Goal: Task Accomplishment & Management: Manage account settings

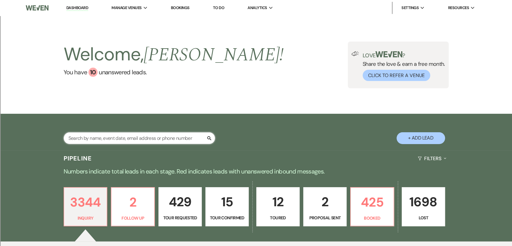
click at [128, 137] on input "text" at bounding box center [139, 138] width 151 height 12
type input "joerss"
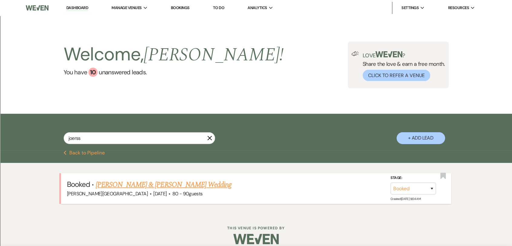
click at [126, 187] on link "[PERSON_NAME] & [PERSON_NAME] Wedding" at bounding box center [164, 184] width 136 height 11
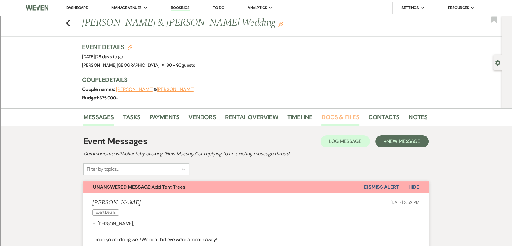
click at [325, 117] on link "Docs & Files" at bounding box center [340, 118] width 38 height 13
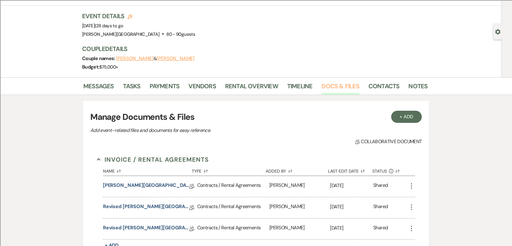
scroll to position [101, 0]
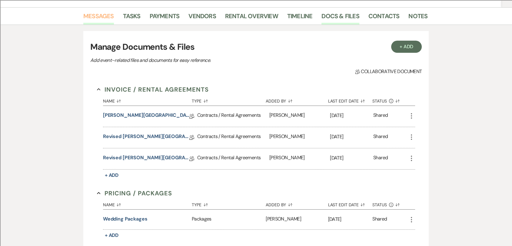
click at [110, 19] on link "Messages" at bounding box center [98, 17] width 31 height 13
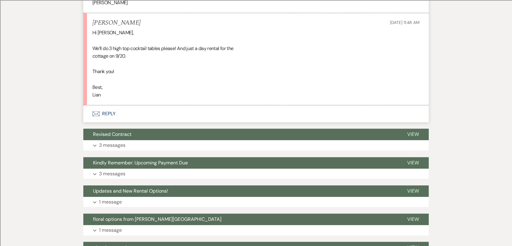
scroll to position [502, 0]
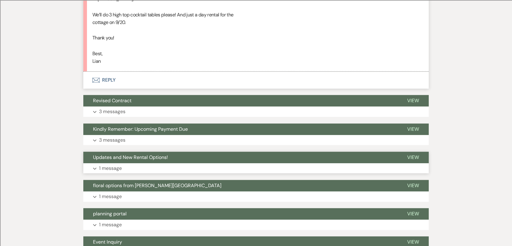
click at [174, 163] on button "Updates and New Rental Options!" at bounding box center [240, 157] width 314 height 12
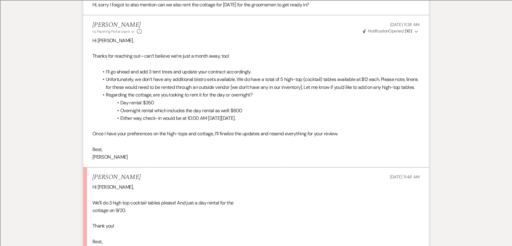
scroll to position [435, 0]
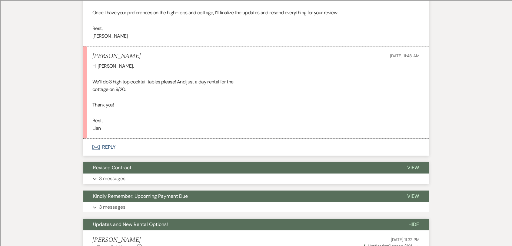
click at [162, 173] on button "Revised Contract" at bounding box center [240, 168] width 314 height 12
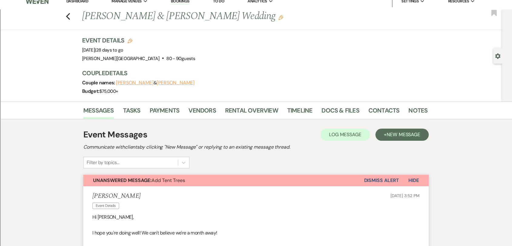
scroll to position [0, 0]
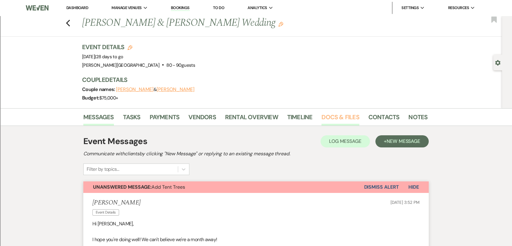
click at [333, 118] on link "Docs & Files" at bounding box center [340, 118] width 38 height 13
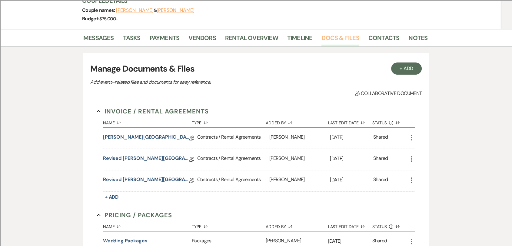
scroll to position [134, 0]
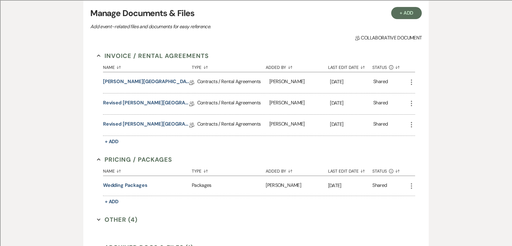
click at [410, 123] on icon "More" at bounding box center [411, 124] width 7 height 7
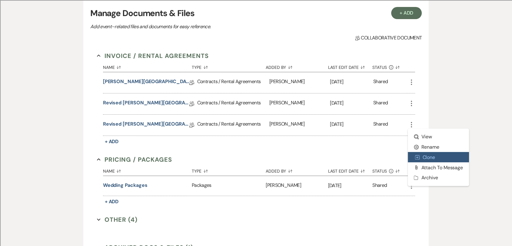
click at [426, 158] on button "Duplicate Clone" at bounding box center [438, 157] width 61 height 10
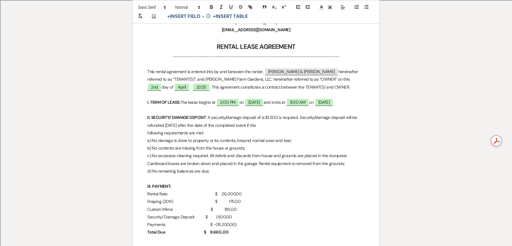
scroll to position [134, 0]
click at [161, 82] on span "2nd" at bounding box center [154, 86] width 14 height 8
select select "owner"
select select "Number"
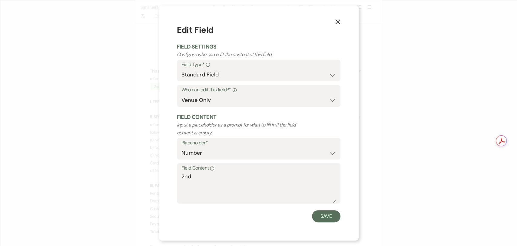
click at [181, 177] on div "Field Content Info 2nd" at bounding box center [259, 183] width 164 height 40
click at [182, 177] on textarea "2nd" at bounding box center [258, 187] width 154 height 30
type textarea "22nd"
click at [320, 214] on button "Save" at bounding box center [326, 216] width 28 height 12
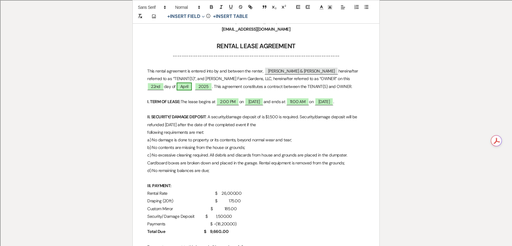
click at [177, 88] on span "April" at bounding box center [184, 86] width 15 height 8
select select "owner"
select select "custom_placeholder"
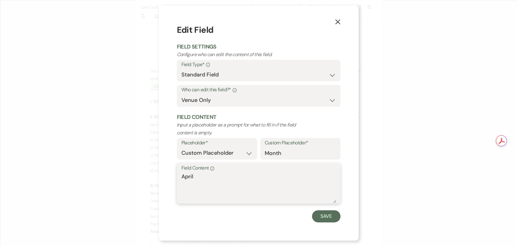
click at [214, 175] on textarea "April" at bounding box center [258, 187] width 154 height 30
type textarea "August"
click at [321, 213] on button "Save" at bounding box center [326, 216] width 28 height 12
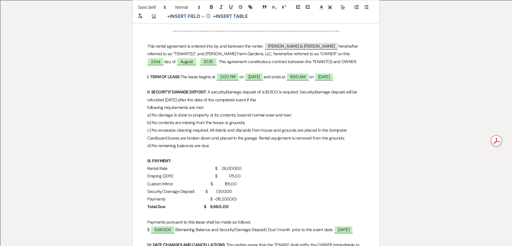
scroll to position [202, 0]
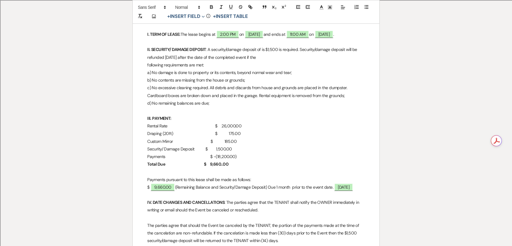
click at [183, 34] on p "I. TERM OF LEASE: The lease begins at ﻿ 2:00 PM ﻿ on ﻿ [DATE] ﻿ and ends at ﻿ 1…" at bounding box center [255, 35] width 217 height 8
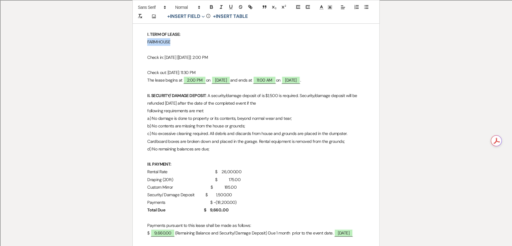
drag, startPoint x: 170, startPoint y: 43, endPoint x: 148, endPoint y: 45, distance: 22.5
click at [148, 45] on p "FARMHOUSE" at bounding box center [255, 42] width 217 height 8
click at [191, 58] on p "Check in: [DATE] [[DATE]]: 2:00 PM" at bounding box center [255, 58] width 217 height 8
drag, startPoint x: 220, startPoint y: 71, endPoint x: 144, endPoint y: 58, distance: 77.8
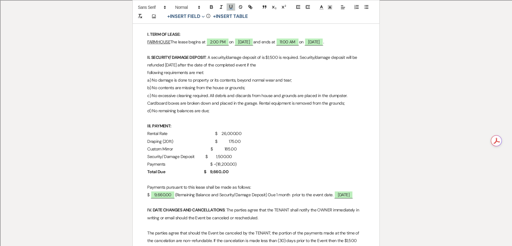
click at [148, 43] on u "FARMHOUSE" at bounding box center [158, 41] width 23 height 5
click at [170, 41] on u "FARMHOUSE" at bounding box center [158, 41] width 23 height 5
click at [305, 46] on span "[DATE]" at bounding box center [314, 42] width 19 height 8
select select "owner"
select select "Date"
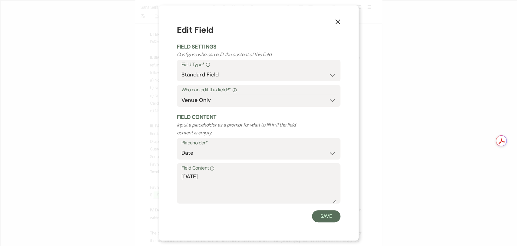
click at [335, 25] on icon "X" at bounding box center [337, 21] width 5 height 5
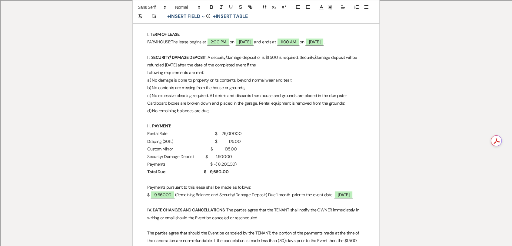
click at [160, 42] on u "FARMHOUSE:" at bounding box center [159, 41] width 24 height 5
click at [172, 46] on p "FARMHOUSE : The lease begins at ﻿ 2:00 PM ﻿ on ﻿ [DATE] ﻿ and ends at ﻿ 11:00 A…" at bounding box center [255, 42] width 217 height 8
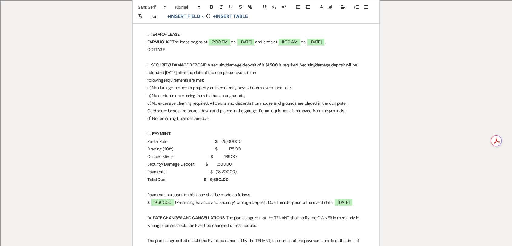
click at [151, 53] on p "COTTAGE:" at bounding box center [255, 50] width 217 height 8
drag, startPoint x: 180, startPoint y: 50, endPoint x: 172, endPoint y: 45, distance: 9.4
click at [172, 45] on p "FARMHOUSE : The lease begins at ﻿ 2:00 PM ﻿ on ﻿ [DATE] ﻿ and ends at ﻿ 11:00 A…" at bounding box center [255, 42] width 217 height 8
copy p "The lease begins at ﻿ 2:00 PM ﻿ on ﻿ [DATE] ﻿ and ends at ﻿ 11:00 AM ﻿ on ﻿ [DA…"
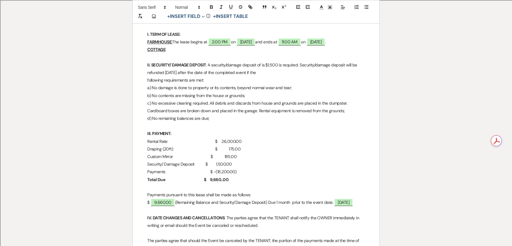
click at [180, 53] on p "COTTAGE :" at bounding box center [255, 50] width 217 height 8
click at [248, 53] on span "[DATE]" at bounding box center [240, 49] width 19 height 8
select select "owner"
select select "Date"
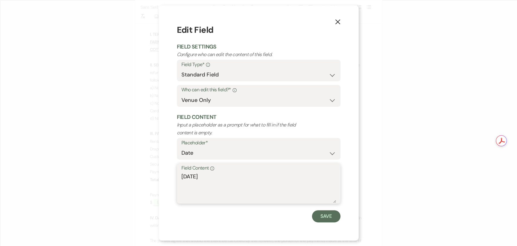
click at [214, 173] on textarea "[DATE]" at bounding box center [258, 187] width 154 height 30
type textarea "[DATE]"
click at [331, 215] on button "Save" at bounding box center [326, 216] width 28 height 12
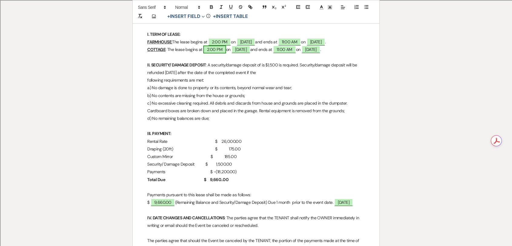
click at [212, 53] on span "2:00 PM" at bounding box center [214, 49] width 23 height 8
select select "owner"
select select "Time"
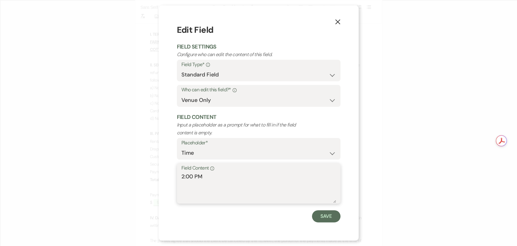
drag, startPoint x: 194, startPoint y: 177, endPoint x: 173, endPoint y: 175, distance: 21.3
click at [174, 176] on div "X Edit Field Field Settings Configure who can edit the content of this field. F…" at bounding box center [259, 122] width 200 height 235
type textarea "10:00 AM"
click at [332, 217] on button "Save" at bounding box center [326, 216] width 28 height 12
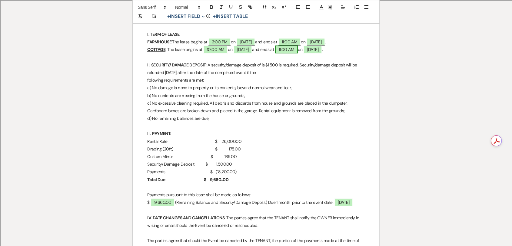
click at [298, 53] on span "11:00 AM" at bounding box center [286, 49] width 23 height 8
select select "owner"
select select "Time"
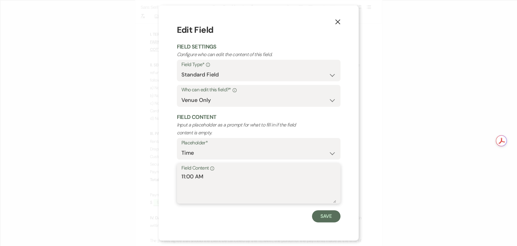
drag, startPoint x: 230, startPoint y: 183, endPoint x: 161, endPoint y: 183, distance: 68.5
click at [161, 183] on div "X Edit Field Field Settings Configure who can edit the content of this field. F…" at bounding box center [259, 122] width 200 height 235
type textarea "11:30 PM"
click at [331, 216] on button "Save" at bounding box center [326, 216] width 28 height 12
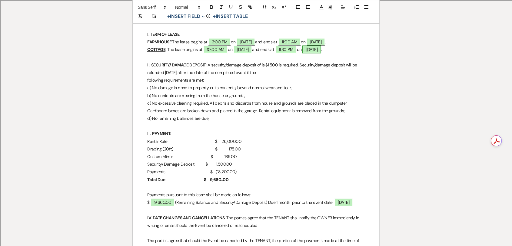
click at [321, 53] on span "[DATE]" at bounding box center [311, 49] width 19 height 8
select select "owner"
select select "Date"
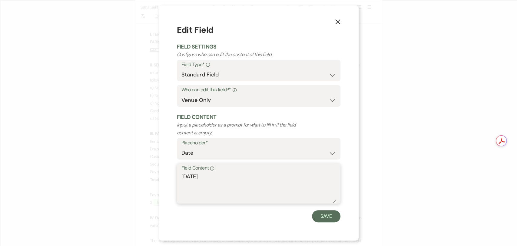
click at [215, 177] on textarea "[DATE]" at bounding box center [258, 187] width 154 height 30
type textarea "[DATE]"
click at [324, 217] on button "Save" at bounding box center [326, 216] width 28 height 12
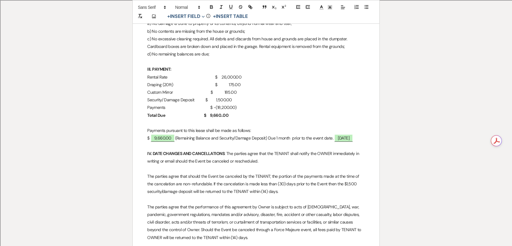
scroll to position [269, 0]
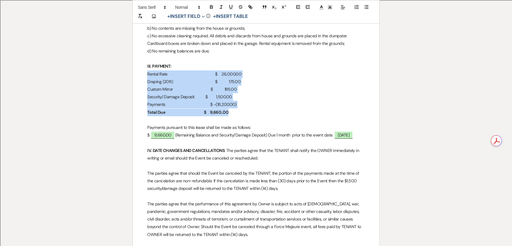
drag, startPoint x: 236, startPoint y: 127, endPoint x: 142, endPoint y: 92, distance: 100.3
copy div "Rental Rate $ 26,000.00 Draping (20ft) $ 175.00 Custom Mirror $ 185.00 Security…"
click at [235, 85] on p "Draping (20ft) $ 175.00" at bounding box center [255, 82] width 217 height 8
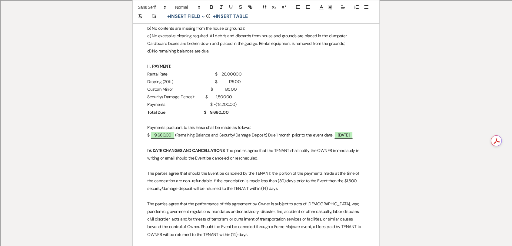
click at [212, 78] on p "Rental Rate $ 26,000.00" at bounding box center [255, 74] width 217 height 8
click at [224, 78] on p "Rental Rate $ 26,000.00" at bounding box center [255, 74] width 217 height 8
click at [208, 85] on p "Draping (20ft) $ 175.00" at bounding box center [255, 82] width 217 height 8
click at [227, 85] on p "Draping (20ft) $ 175.00" at bounding box center [255, 82] width 217 height 8
click at [196, 93] on p "Custom Mirror $ 185.00" at bounding box center [255, 89] width 217 height 8
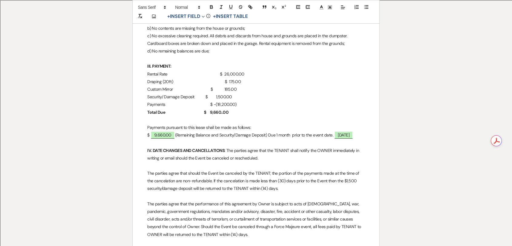
click at [202, 93] on p "Custom Mirror $ 185.00" at bounding box center [255, 89] width 217 height 8
drag, startPoint x: 231, startPoint y: 104, endPoint x: 223, endPoint y: 104, distance: 7.9
click at [223, 93] on p "Custom Mirror $ 185.00" at bounding box center [255, 89] width 217 height 8
click at [201, 101] on p "Security/ Damage Deposit $ 1,500.00" at bounding box center [255, 97] width 217 height 8
click at [228, 101] on p "Security/ Damage Deposit $ 1,500.00" at bounding box center [255, 97] width 217 height 8
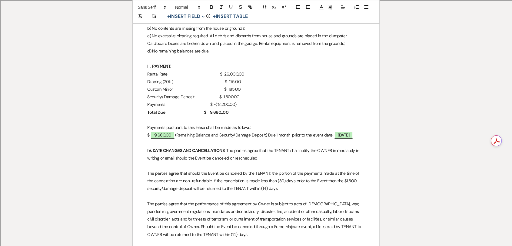
click at [219, 85] on p "Draping (20ft) $ 175.00" at bounding box center [255, 82] width 217 height 8
click at [220, 78] on p "Rental Rate $ 26,000.00" at bounding box center [255, 74] width 217 height 8
click at [209, 108] on p "Payments $ -(18,200.00)" at bounding box center [255, 105] width 217 height 8
click at [184, 108] on p "Payments $ -(18,200.00)" at bounding box center [255, 105] width 217 height 8
click at [167, 108] on p "Payments $ -(18,200.00)" at bounding box center [255, 105] width 217 height 8
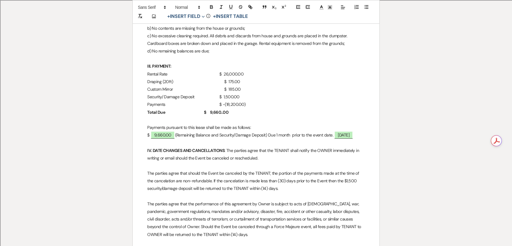
click at [165, 108] on p "Payments $ -(18,200.00)" at bounding box center [255, 105] width 217 height 8
click at [208, 115] on strong "Total Due $ 9,660..00" at bounding box center [187, 111] width 81 height 5
drag, startPoint x: 247, startPoint y: 126, endPoint x: 225, endPoint y: 128, distance: 21.6
click at [225, 116] on p "Total Due $ 9,660..00" at bounding box center [255, 112] width 217 height 8
click at [242, 85] on p "Draping (20ft) $ 175.00" at bounding box center [255, 82] width 217 height 8
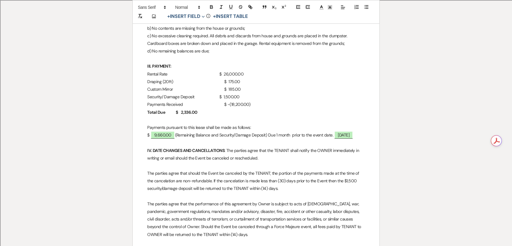
click at [242, 93] on p "Custom Mirror $ 185.00" at bounding box center [255, 89] width 217 height 8
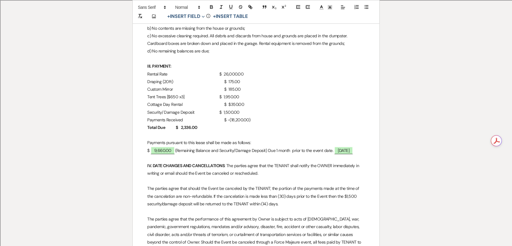
click at [224, 108] on p "Cottage Day Rental $ $350.00" at bounding box center [255, 105] width 217 height 8
click at [254, 108] on p "Cottage Day Rental $ 350.00" at bounding box center [255, 105] width 217 height 8
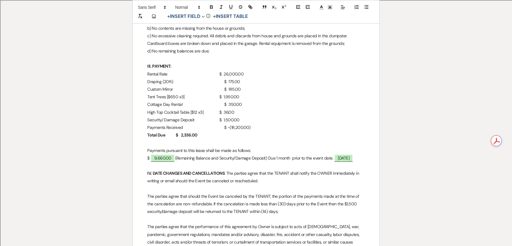
click at [227, 131] on p "Payments Received $ -(18,200.00)" at bounding box center [255, 128] width 217 height 8
click at [169, 162] on span "9,660.00" at bounding box center [163, 158] width 25 height 8
select select "owner"
select select "Amount"
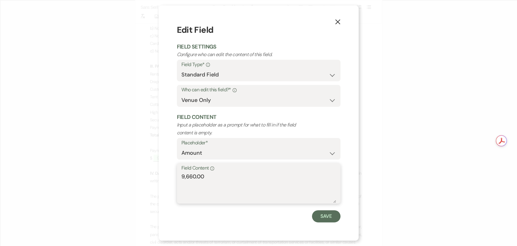
drag, startPoint x: 207, startPoint y: 177, endPoint x: 165, endPoint y: 176, distance: 42.4
click at [165, 176] on div "X Edit Field Field Settings Configure who can edit the content of this field. F…" at bounding box center [259, 122] width 200 height 235
type textarea "2,336.00"
click at [320, 217] on button "Save" at bounding box center [326, 216] width 28 height 12
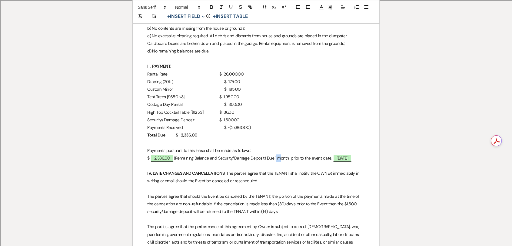
click at [277, 162] on p "$ 2,336.00 (Remaining Balance and Security/Damage Deposit) Due 1 month prior to…" at bounding box center [255, 158] width 217 height 8
click at [352, 162] on span "[DATE]" at bounding box center [342, 158] width 19 height 8
select select "owner"
select select "Date"
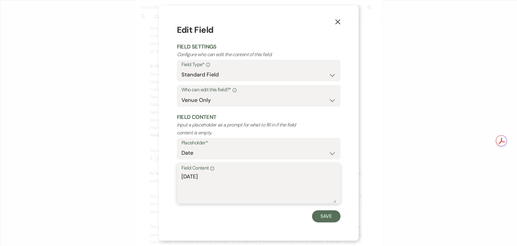
drag, startPoint x: 236, startPoint y: 181, endPoint x: 164, endPoint y: 180, distance: 71.2
click at [165, 180] on div "X Edit Field Field Settings Configure who can edit the content of this field. F…" at bounding box center [259, 122] width 200 height 235
type textarea "[DATE]"
click at [321, 215] on button "Save" at bounding box center [326, 216] width 28 height 12
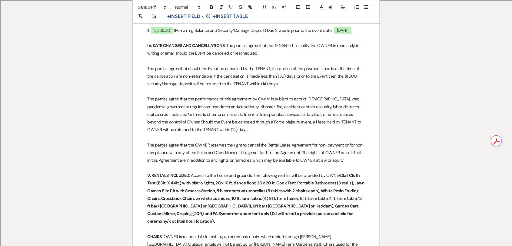
scroll to position [437, 0]
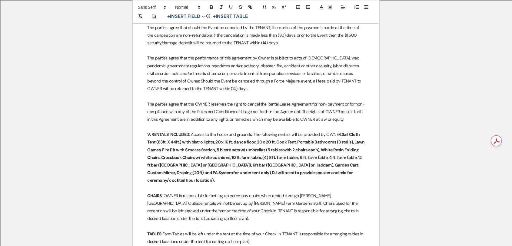
click at [360, 184] on p "V. RENTALS INCLUDED : Access to the house and grounds. The following rentals wi…" at bounding box center [255, 157] width 217 height 53
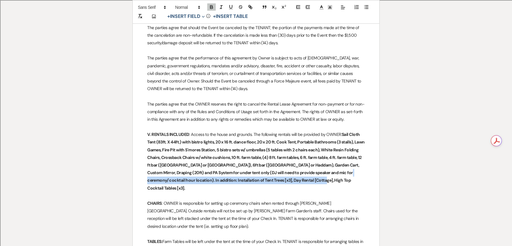
drag, startPoint x: 349, startPoint y: 205, endPoint x: 349, endPoint y: 195, distance: 10.0
click at [349, 192] on p "V. RENTALS INCLUDED : Access to the house and grounds. The following rentals wi…" at bounding box center [255, 161] width 217 height 61
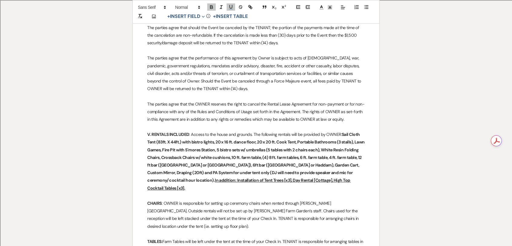
click at [350, 190] on u "In addition: Installation of Tent Trees [x3], Day Rental [Cottage], High Top Co…" at bounding box center [249, 183] width 204 height 13
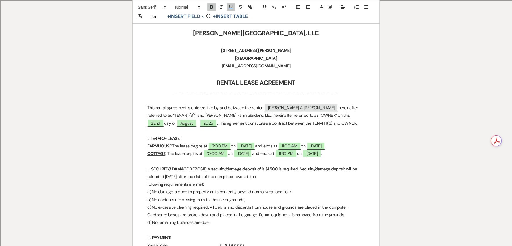
scroll to position [0, 0]
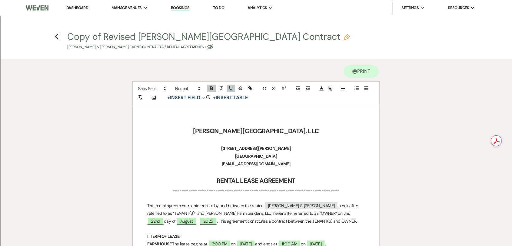
click at [93, 38] on button "Copy of Revised [PERSON_NAME][GEOGRAPHIC_DATA] Contract Pencil [PERSON_NAME] & …" at bounding box center [208, 41] width 282 height 18
select select "10"
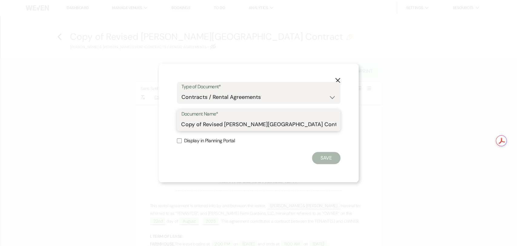
drag, startPoint x: 222, startPoint y: 124, endPoint x: 181, endPoint y: 122, distance: 41.0
click at [181, 122] on input "Copy of Revised [PERSON_NAME][GEOGRAPHIC_DATA] Contract" at bounding box center [258, 124] width 154 height 12
type input "Revised [Add-on Rentals] [PERSON_NAME][GEOGRAPHIC_DATA] Contract"
click at [320, 154] on button "Save" at bounding box center [326, 158] width 28 height 12
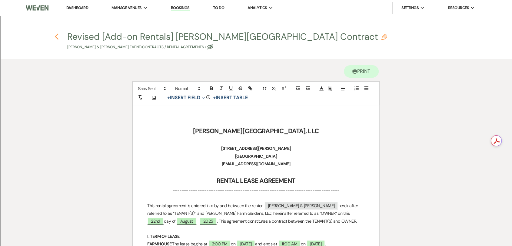
click at [56, 36] on use "button" at bounding box center [57, 36] width 4 height 7
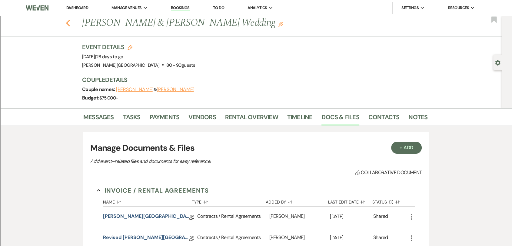
click at [70, 22] on use "button" at bounding box center [68, 23] width 4 height 7
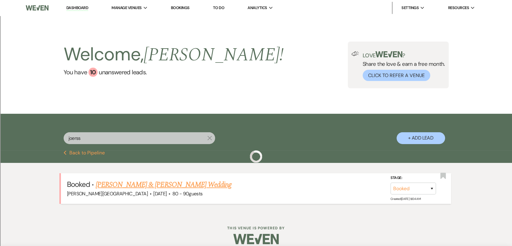
click at [171, 182] on link "[PERSON_NAME] & [PERSON_NAME] Wedding" at bounding box center [164, 184] width 136 height 11
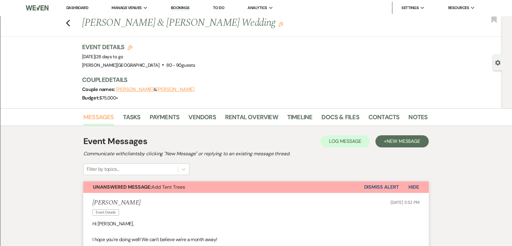
click at [103, 114] on link "Messages" at bounding box center [98, 118] width 31 height 13
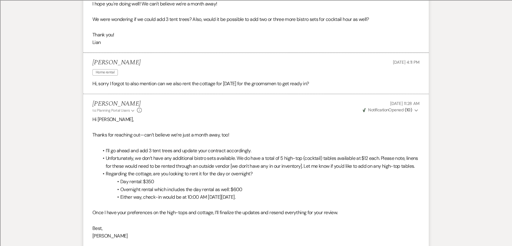
scroll to position [471, 0]
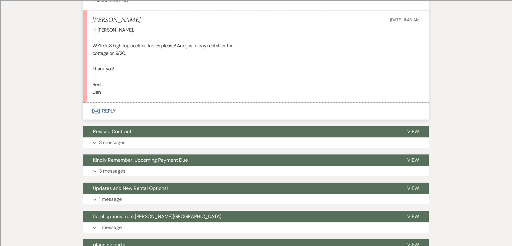
click at [109, 119] on button "Envelope Reply" at bounding box center [255, 110] width 345 height 17
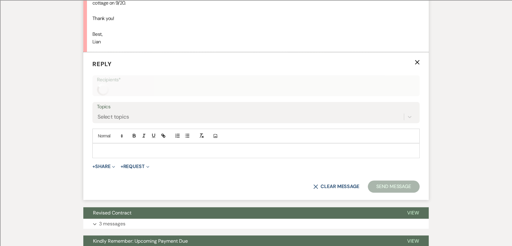
scroll to position [531, 0]
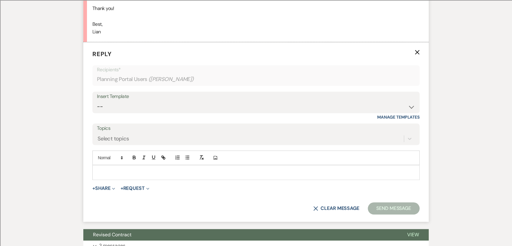
click at [145, 179] on div at bounding box center [256, 172] width 327 height 14
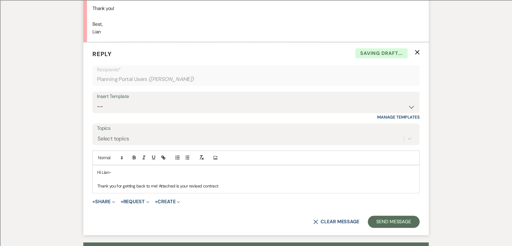
click at [184, 189] on p "Thank you for getting back to me! Attached is your revised contract" at bounding box center [255, 185] width 317 height 7
click at [169, 189] on p "Thank you for getting back to me! Attached is your revised contract" at bounding box center [255, 185] width 317 height 7
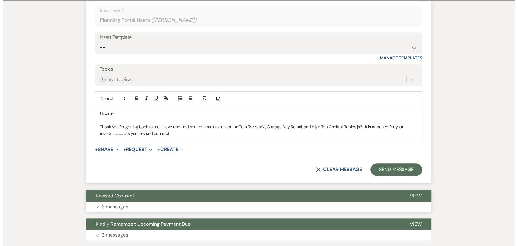
scroll to position [632, 0]
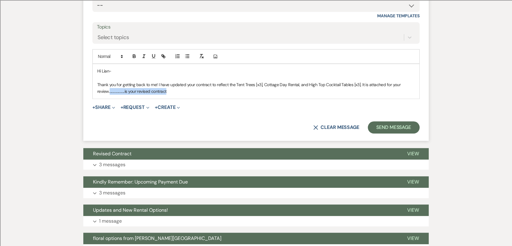
drag, startPoint x: 165, startPoint y: 98, endPoint x: 109, endPoint y: 102, distance: 56.5
click at [109, 95] on p "Thank you for getting back to me! I have updated your contract to reflect the T…" at bounding box center [255, 88] width 317 height 14
drag, startPoint x: 366, startPoint y: 92, endPoint x: 360, endPoint y: 93, distance: 5.5
click at [360, 93] on p "Thank you for getting back to me! I have updated your contract to reflect the T…" at bounding box center [255, 88] width 317 height 14
click at [108, 110] on button "+ Share Expand" at bounding box center [103, 107] width 23 height 5
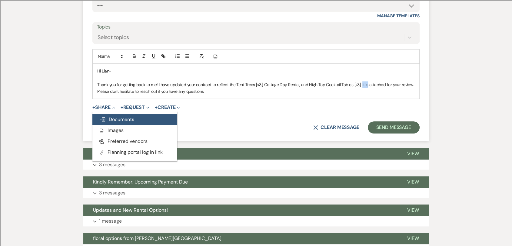
click at [130, 122] on span "Doc Upload Documents" at bounding box center [117, 119] width 35 height 6
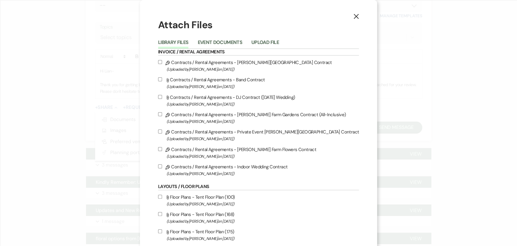
click at [241, 38] on div "Library Files Event Documents Upload File" at bounding box center [258, 42] width 201 height 13
click at [239, 42] on button "Event Documents" at bounding box center [219, 44] width 45 height 8
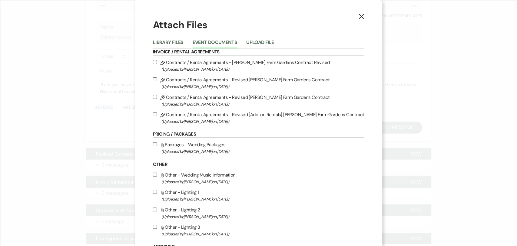
click at [204, 115] on label "Pencil Contracts / Rental Agreements - Revised [Add-on Rentals] [PERSON_NAME][G…" at bounding box center [258, 118] width 211 height 14
click at [157, 115] on input "Pencil Contracts / Rental Agreements - Revised [Add-on Rentals] [PERSON_NAME][G…" at bounding box center [155, 114] width 4 height 4
checkbox input "true"
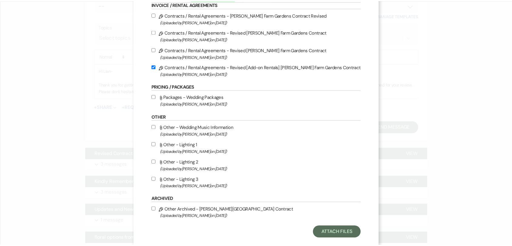
scroll to position [60, 0]
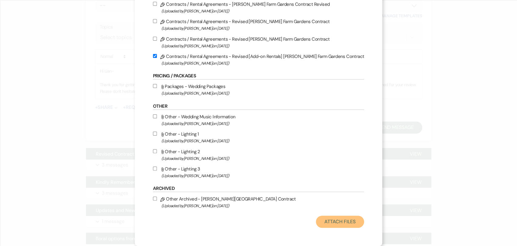
click at [323, 217] on button "Attach Files" at bounding box center [340, 221] width 48 height 12
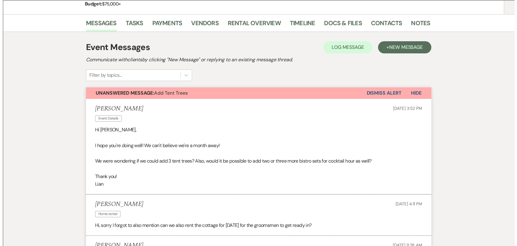
scroll to position [0, 0]
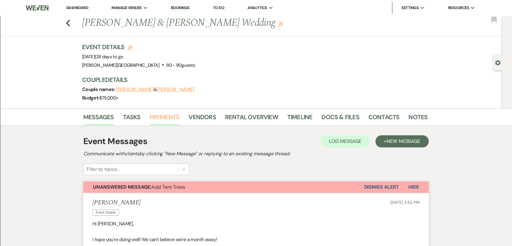
click at [161, 117] on link "Payments" at bounding box center [165, 118] width 30 height 13
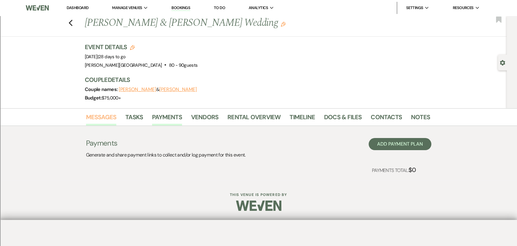
click at [106, 114] on link "Messages" at bounding box center [101, 118] width 31 height 13
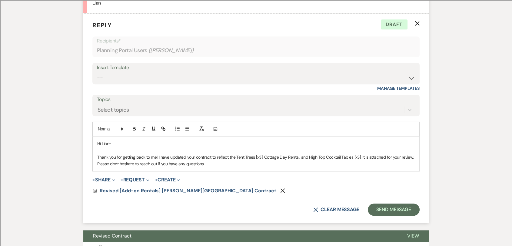
scroll to position [562, 0]
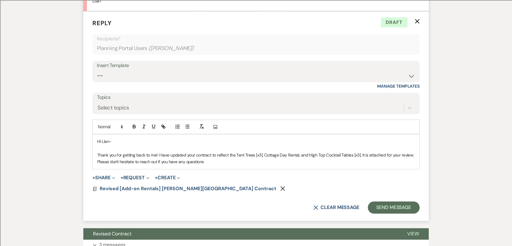
click at [213, 165] on p "Thank you for getting back to me! I have updated your contract to reflect the T…" at bounding box center [255, 158] width 317 height 14
click at [214, 165] on p "Thank you for getting back to me! I have updated your contract to reflect the T…" at bounding box center [255, 158] width 317 height 14
drag, startPoint x: 354, startPoint y: 168, endPoint x: 268, endPoint y: 171, distance: 85.4
click at [268, 165] on p "Thank you for getting back to me! I have updated your contract to reflect the T…" at bounding box center [255, 158] width 317 height 14
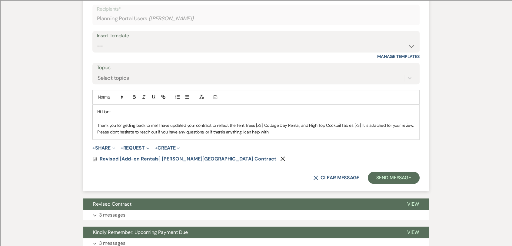
scroll to position [596, 0]
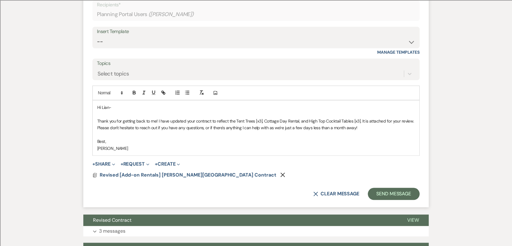
click at [269, 131] on p "Thank you for getting back to me! I have updated your contract to reflect the T…" at bounding box center [255, 125] width 317 height 14
click at [354, 131] on p "Thank you for getting back to me! I have updated your contract to reflect the T…" at bounding box center [255, 125] width 317 height 14
click at [360, 144] on p "Best," at bounding box center [255, 141] width 317 height 7
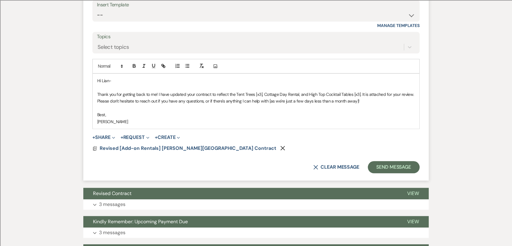
scroll to position [630, 0]
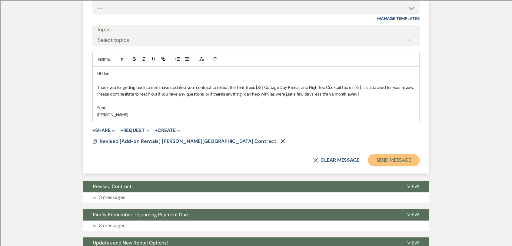
click at [409, 166] on button "Send Message" at bounding box center [394, 160] width 52 height 12
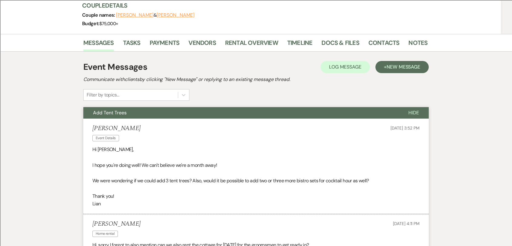
scroll to position [0, 0]
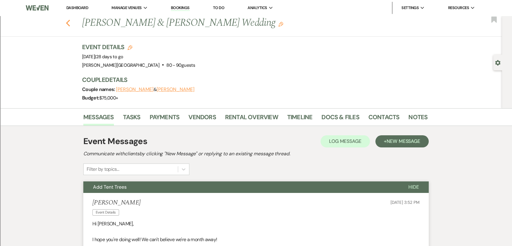
click at [68, 24] on icon "Previous" at bounding box center [68, 22] width 5 height 7
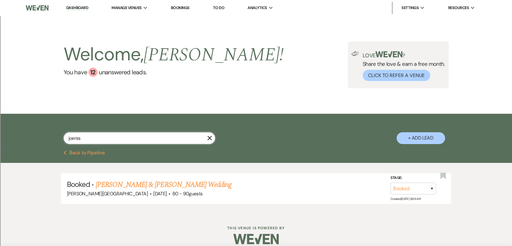
click at [99, 138] on input "joerss" at bounding box center [139, 138] width 151 height 12
type input "t"
type input "ty"
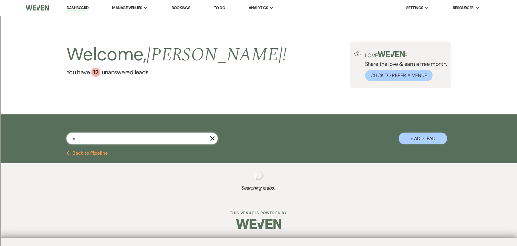
select select "2"
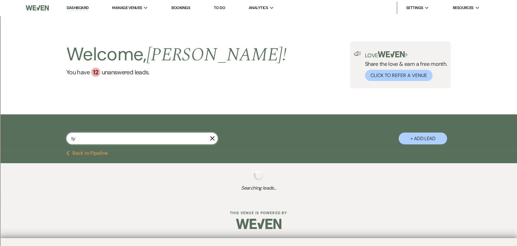
select select "2"
select select "8"
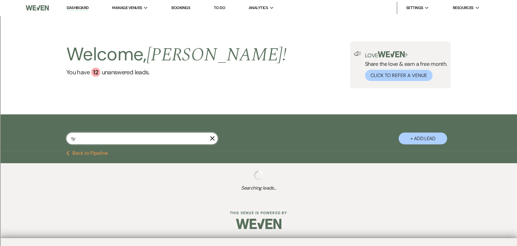
select select "2"
select select "8"
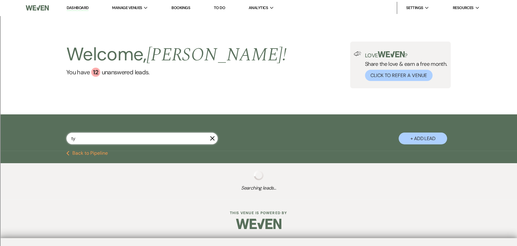
select select "8"
select select "2"
select select "8"
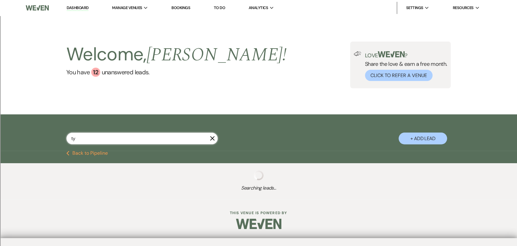
select select "8"
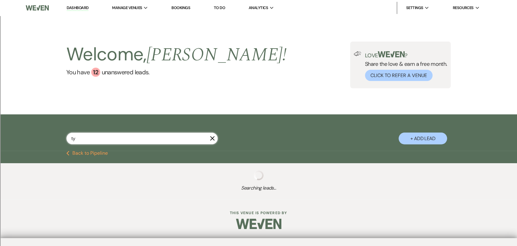
select select "8"
select select "5"
select select "8"
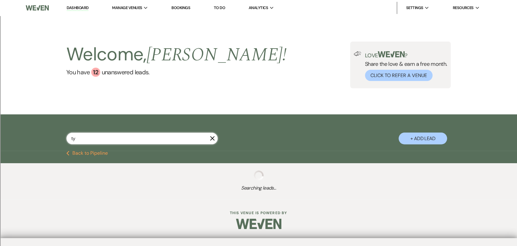
select select "8"
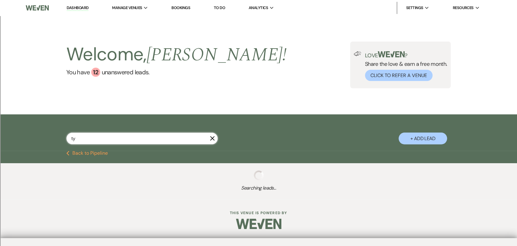
select select "8"
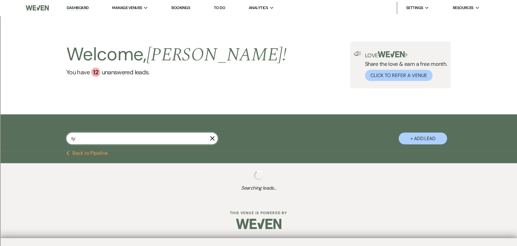
select select "8"
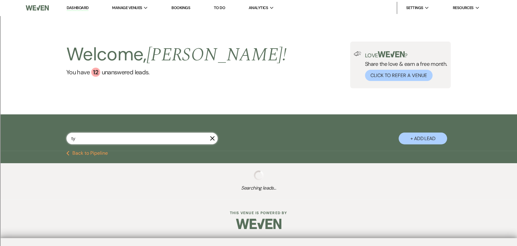
select select "8"
select select "2"
select select "8"
select select "2"
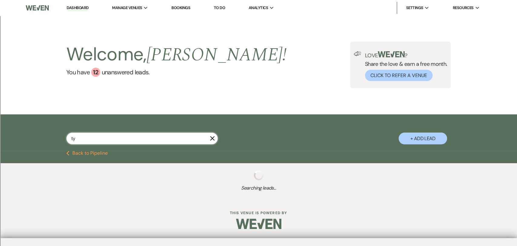
select select "8"
select select "2"
select select "8"
select select "2"
select select "8"
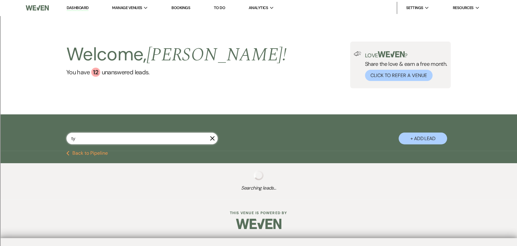
select select "2"
select select "8"
select select "2"
select select "8"
select select "2"
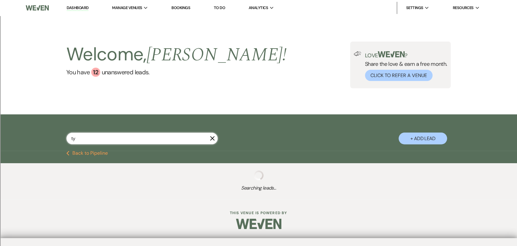
select select "8"
select select "2"
select select "8"
select select "2"
select select "8"
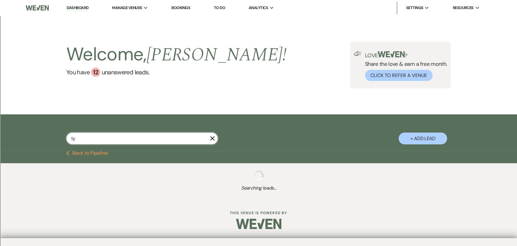
select select "2"
select select "8"
select select "2"
select select "8"
select select "2"
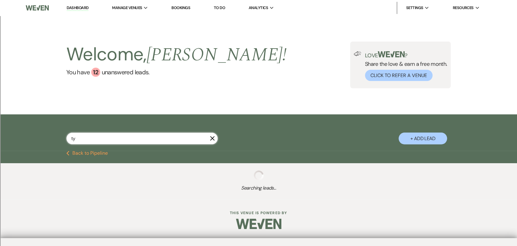
select select "8"
select select "2"
select select "8"
select select "2"
select select "8"
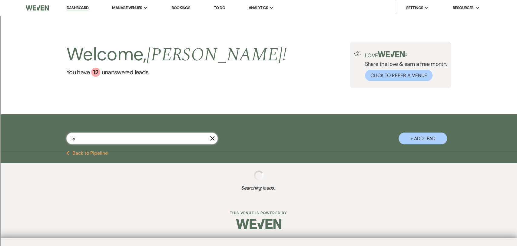
select select "2"
select select "8"
select select "2"
select select "8"
select select "2"
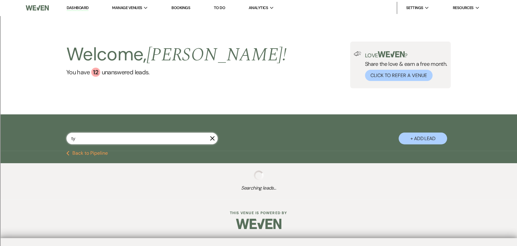
select select "8"
select select "2"
select select "8"
select select "2"
select select "8"
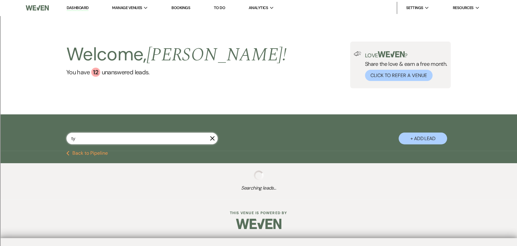
select select "2"
select select "8"
select select "2"
select select "8"
select select "2"
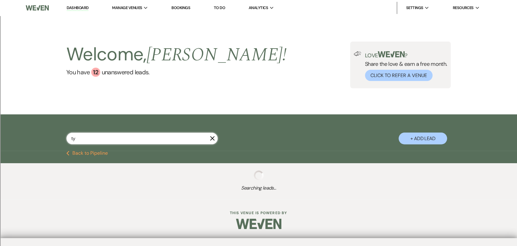
select select "8"
select select "2"
select select "8"
select select "2"
select select "8"
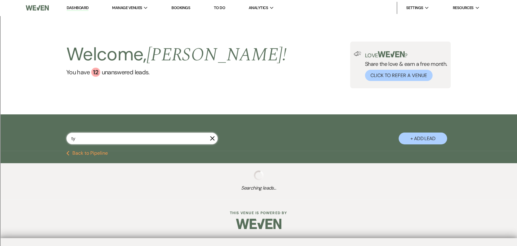
select select "2"
select select "8"
select select "2"
select select "8"
select select "2"
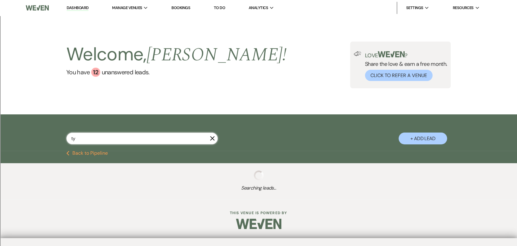
select select "8"
select select "2"
select select "8"
select select "2"
select select "8"
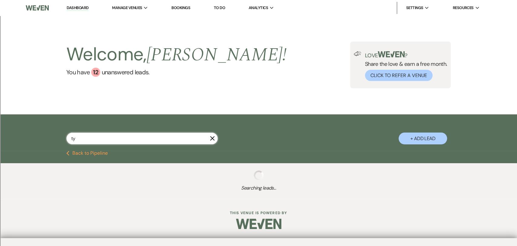
select select "2"
select select "8"
select select "2"
select select "8"
select select "2"
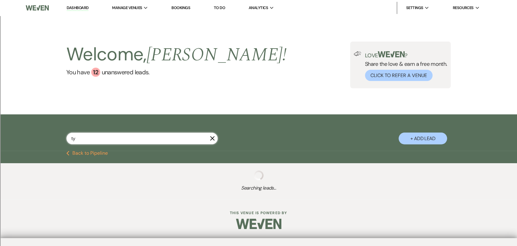
select select "8"
select select "2"
select select "8"
select select "2"
select select "8"
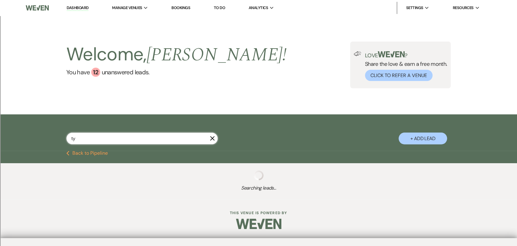
select select "2"
select select "8"
select select "2"
select select "8"
select select "2"
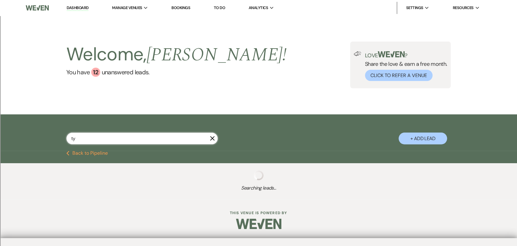
select select "8"
select select "2"
select select "8"
select select "2"
select select "8"
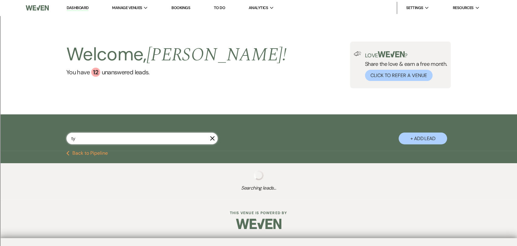
select select "2"
select select "8"
select select "2"
select select "8"
select select "2"
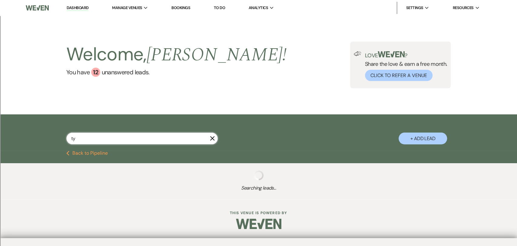
select select "8"
select select "2"
select select "8"
select select "2"
select select "8"
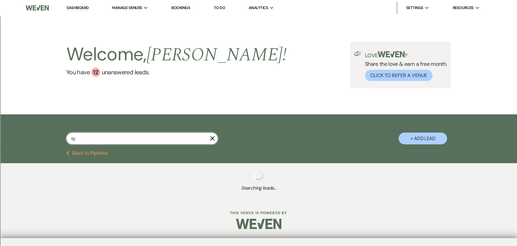
select select "2"
select select "8"
select select "2"
select select "8"
select select "2"
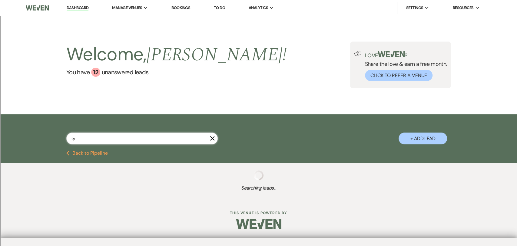
select select "8"
select select "2"
select select "8"
select select "2"
select select "8"
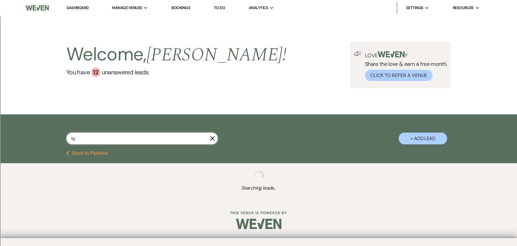
select select "2"
select select "8"
select select "2"
select select "8"
select select "2"
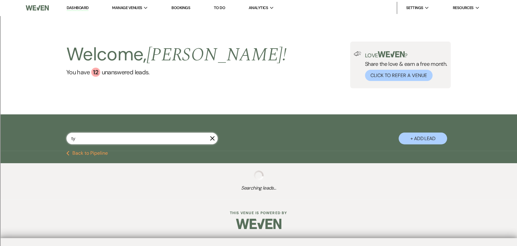
select select "8"
select select "2"
select select "8"
select select "2"
select select "8"
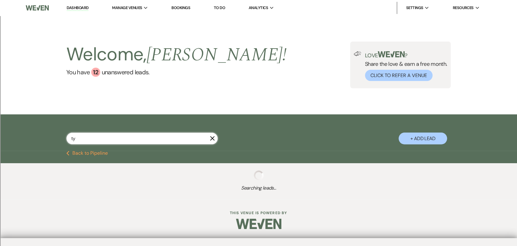
select select "2"
select select "8"
select select "2"
select select "8"
select select "2"
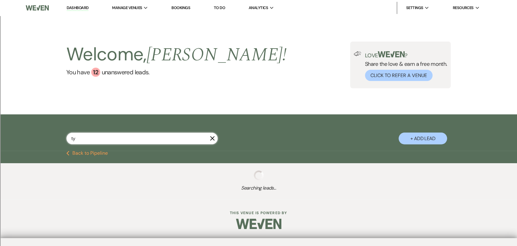
select select "8"
select select "2"
select select "8"
select select "2"
select select "8"
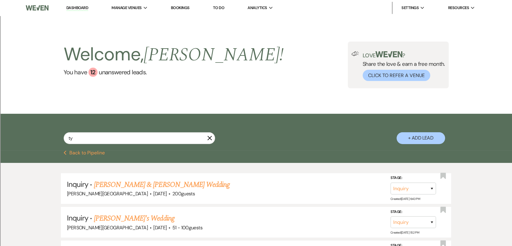
drag, startPoint x: 84, startPoint y: 8, endPoint x: 69, endPoint y: 8, distance: 14.2
click at [84, 8] on link "Dashboard" at bounding box center [77, 8] width 22 height 6
click at [81, 10] on link "Dashboard" at bounding box center [77, 8] width 22 height 6
click at [65, 7] on li "Dashboard" at bounding box center [77, 8] width 28 height 12
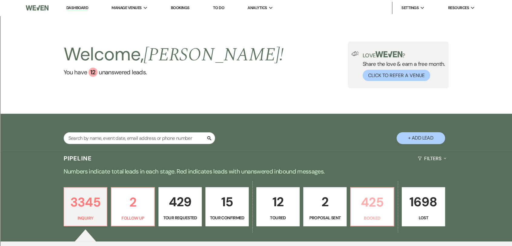
click at [363, 197] on p "425" at bounding box center [371, 202] width 35 height 20
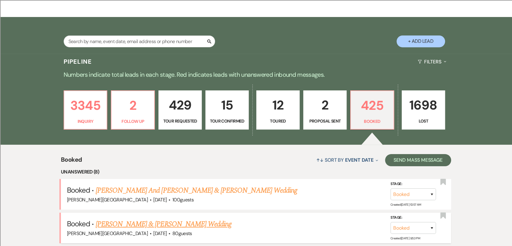
scroll to position [70, 0]
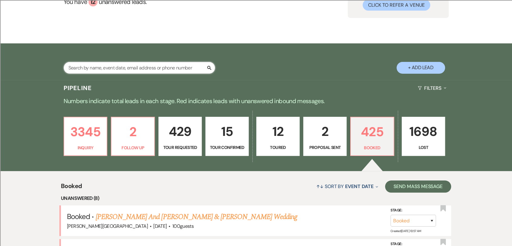
click at [186, 64] on input "text" at bounding box center [139, 68] width 151 height 12
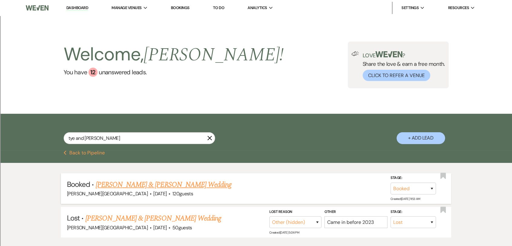
click at [204, 184] on link "[PERSON_NAME] & [PERSON_NAME] Wedding" at bounding box center [164, 184] width 136 height 11
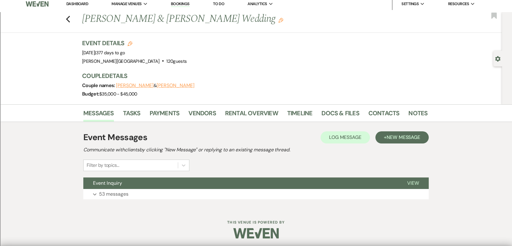
scroll to position [5, 0]
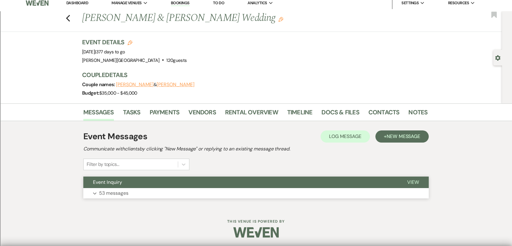
click at [241, 185] on button "Event Inquiry" at bounding box center [240, 182] width 314 height 12
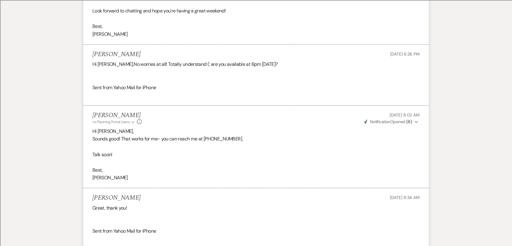
scroll to position [4946, 0]
